Goal: Check status: Check status

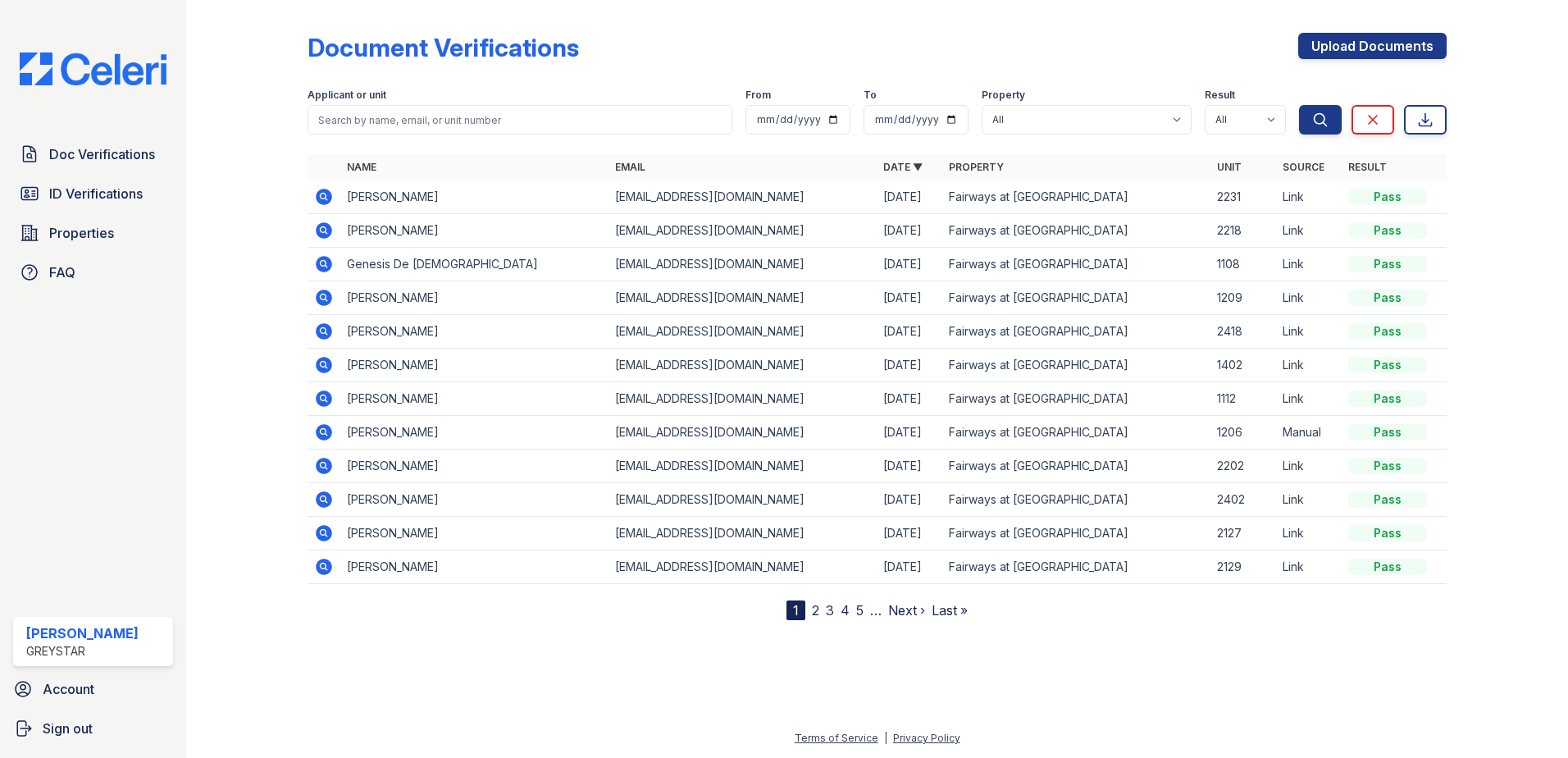
click at [325, 501] on icon at bounding box center [324, 499] width 20 height 20
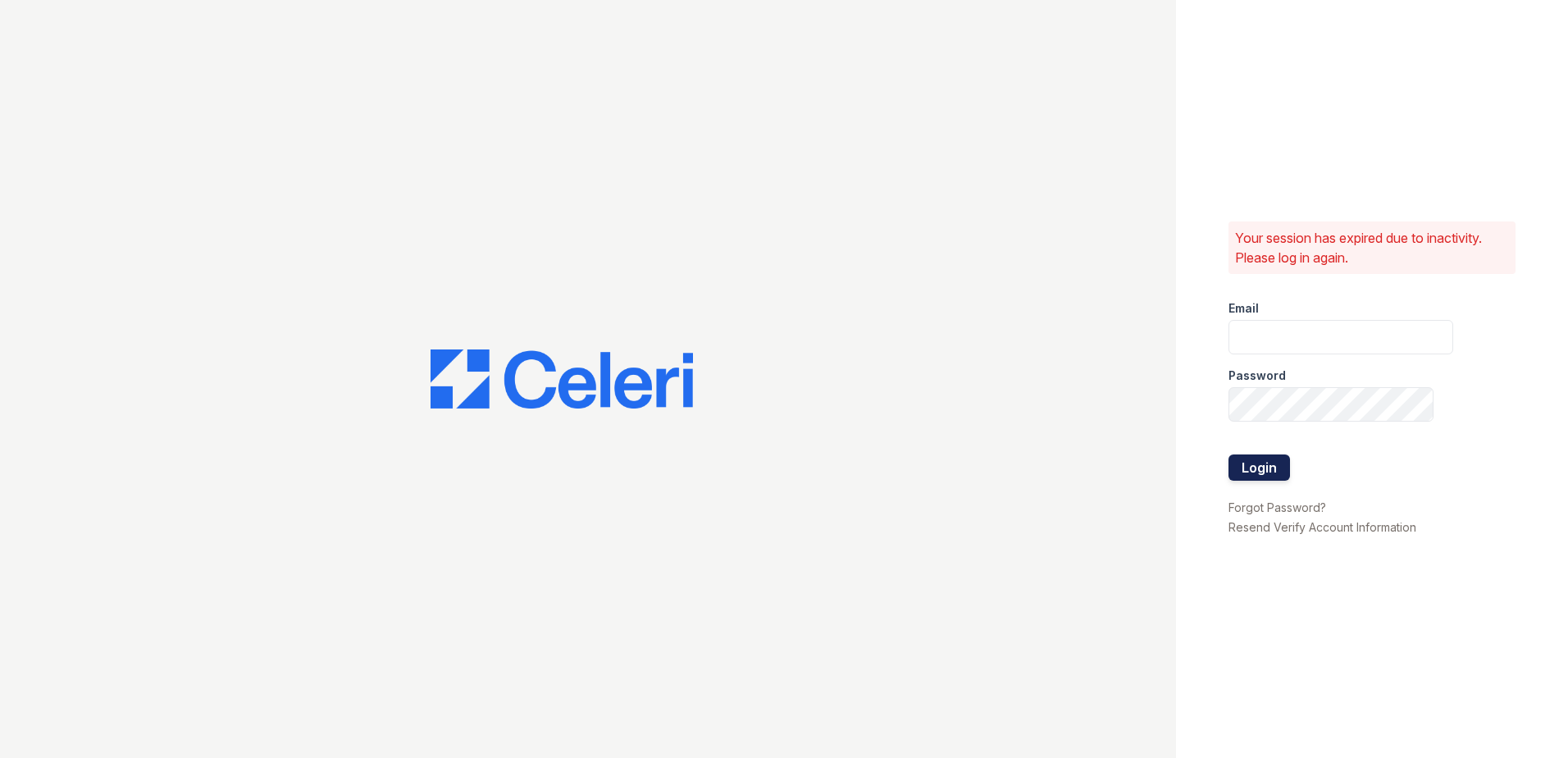
type input "[EMAIL_ADDRESS][DOMAIN_NAME]"
click at [1262, 469] on button "Login" at bounding box center [1259, 468] width 61 height 26
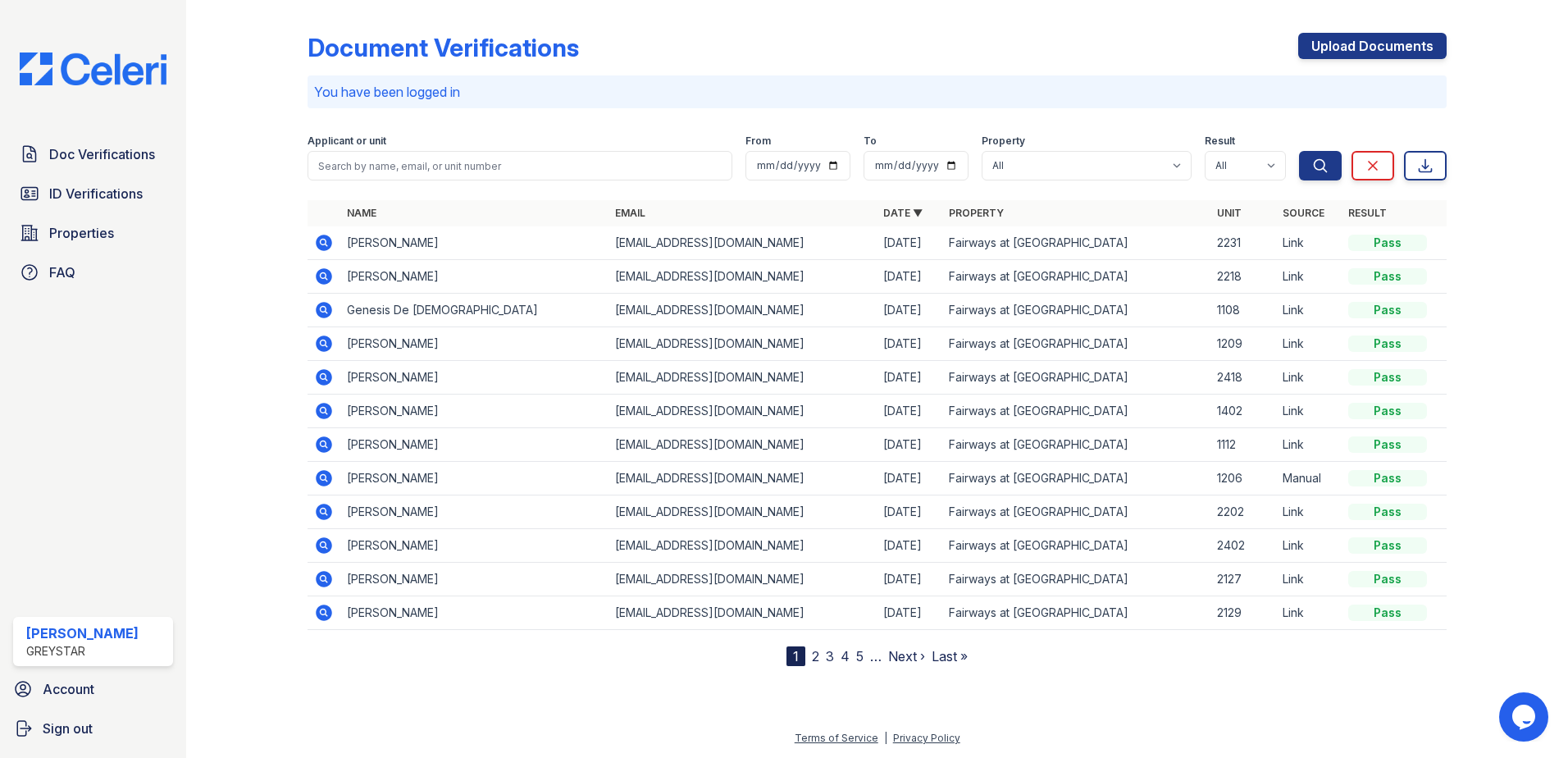
click at [326, 550] on icon at bounding box center [324, 545] width 16 height 16
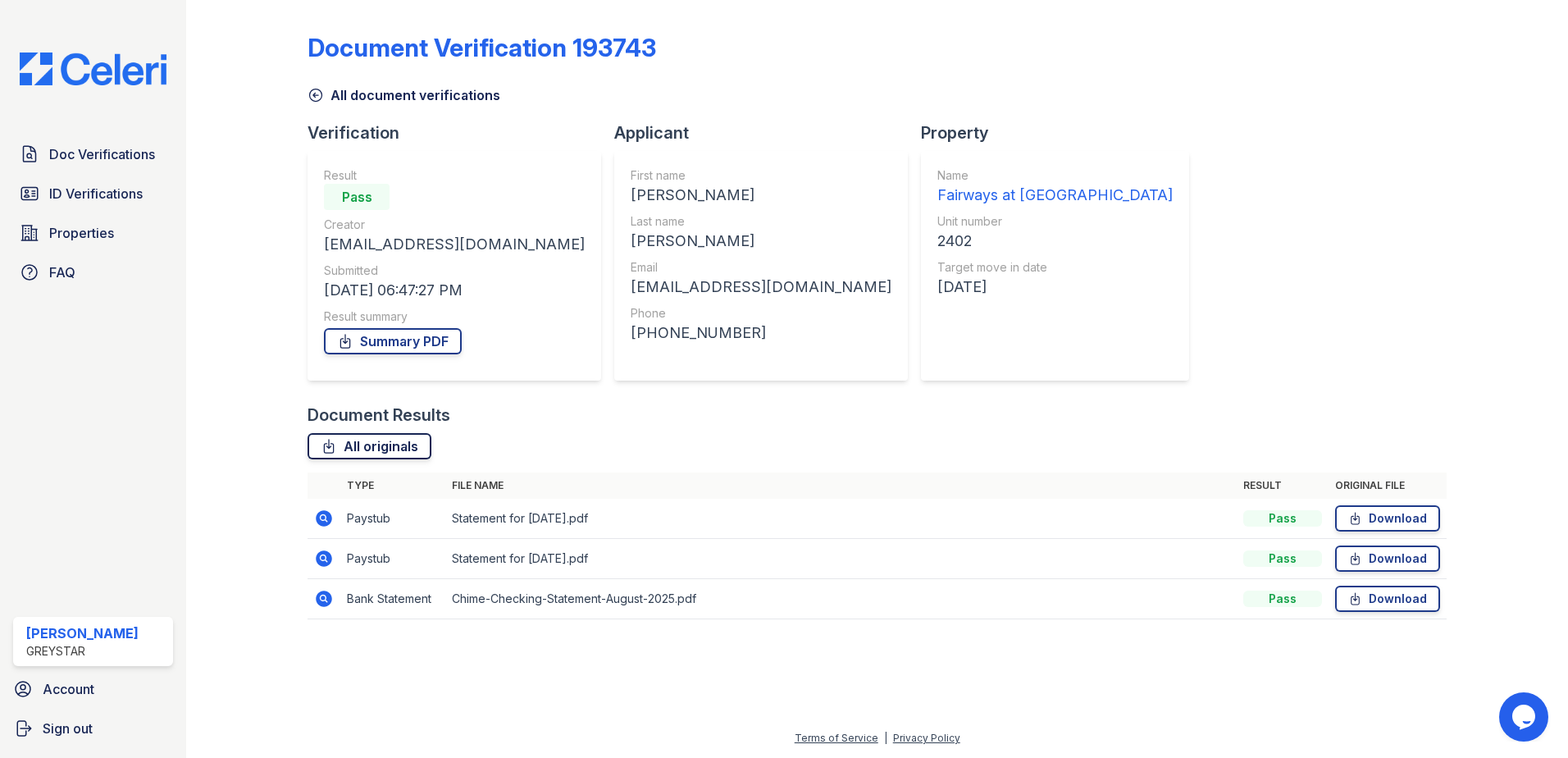
click at [392, 446] on link "All originals" at bounding box center [369, 446] width 124 height 26
click at [320, 96] on icon at bounding box center [315, 94] width 16 height 16
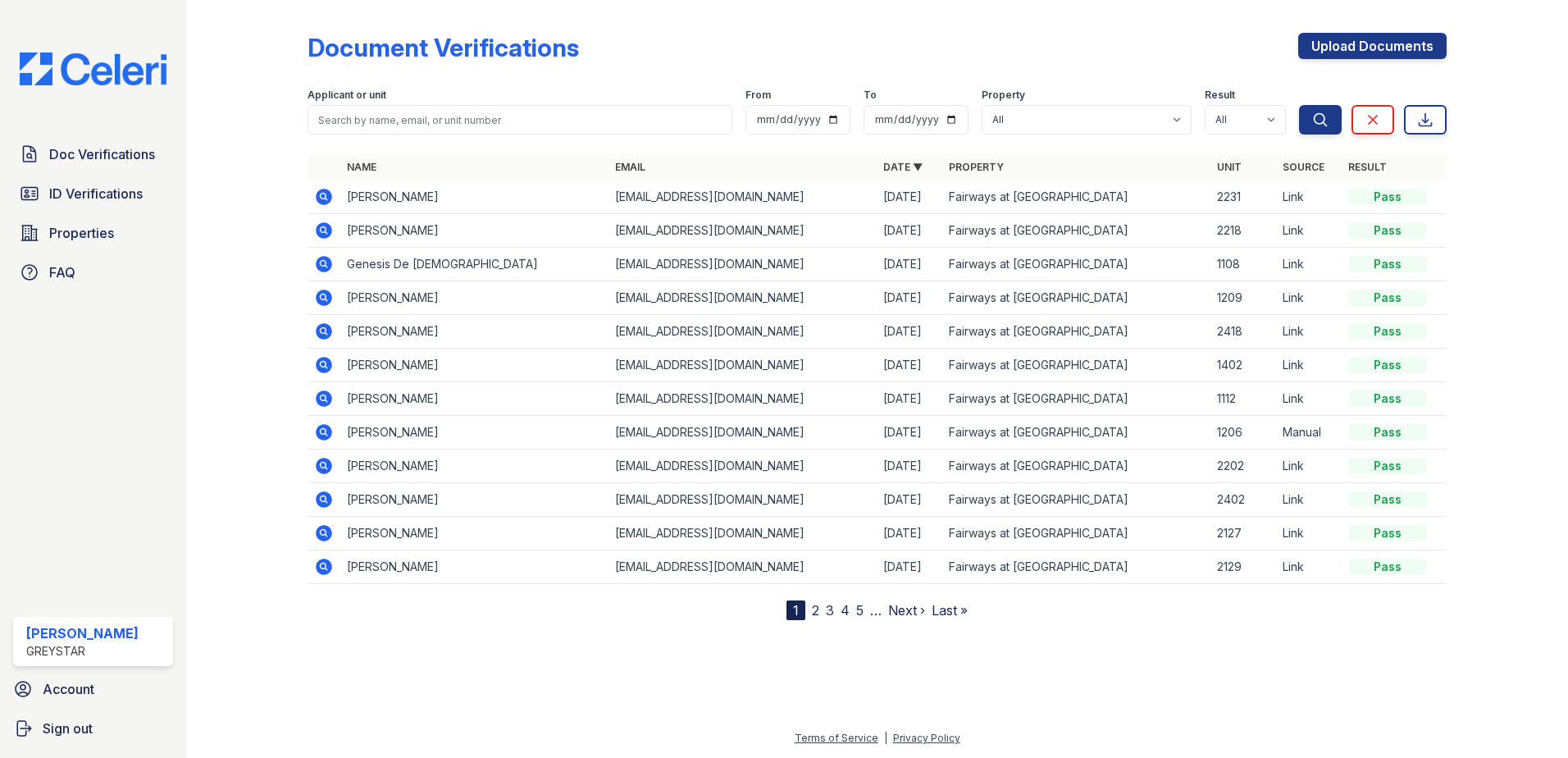
click at [320, 363] on icon at bounding box center [324, 364] width 16 height 16
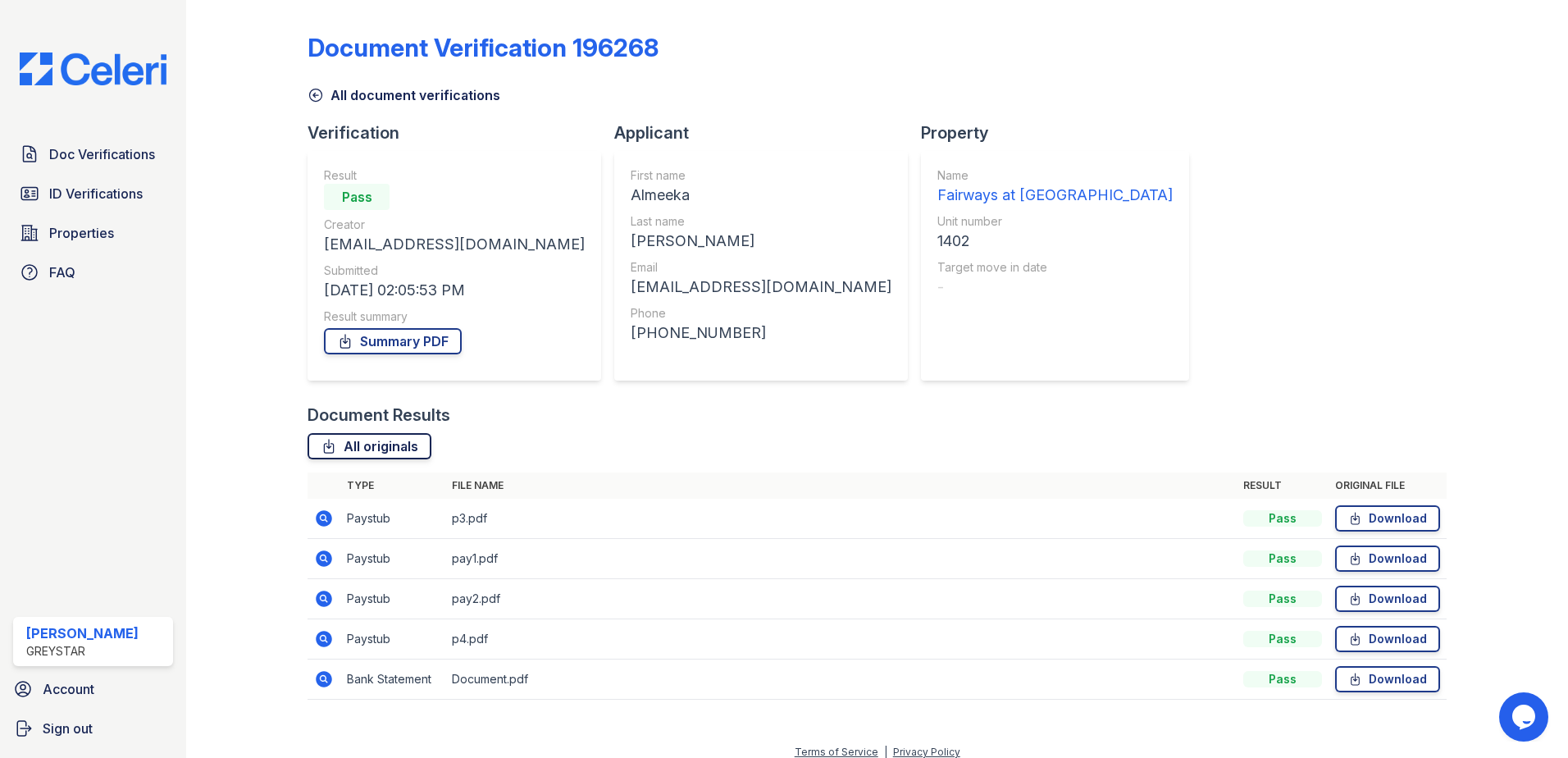
click at [362, 455] on link "All originals" at bounding box center [369, 446] width 124 height 26
click at [315, 100] on icon at bounding box center [315, 94] width 16 height 16
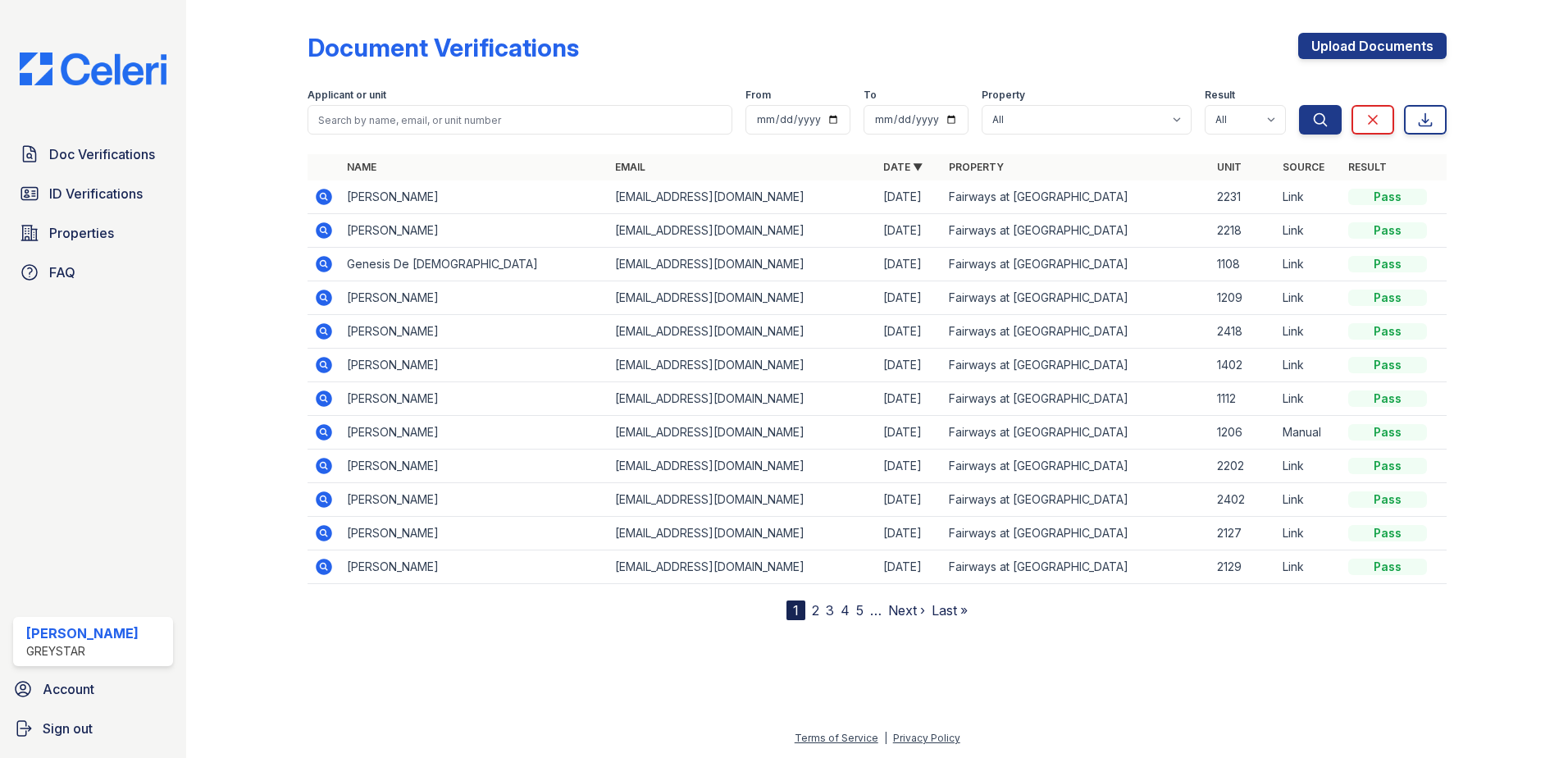
click at [812, 609] on link "2" at bounding box center [816, 610] width 8 height 16
